Goal: Task Accomplishment & Management: Complete application form

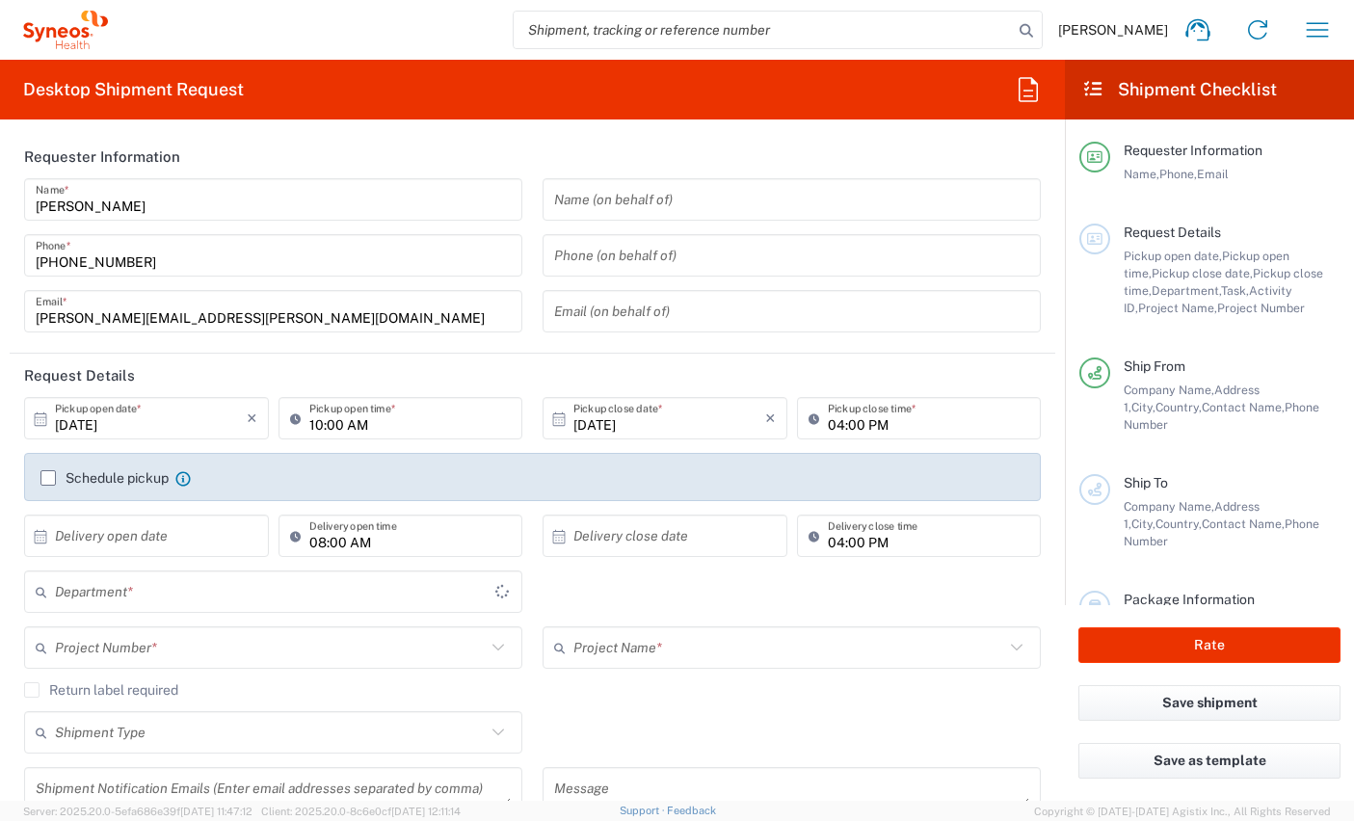
type input "8350"
type input "Spain"
type input "Syneos Health Clinical Spain"
